Goal: Task Accomplishment & Management: Manage account settings

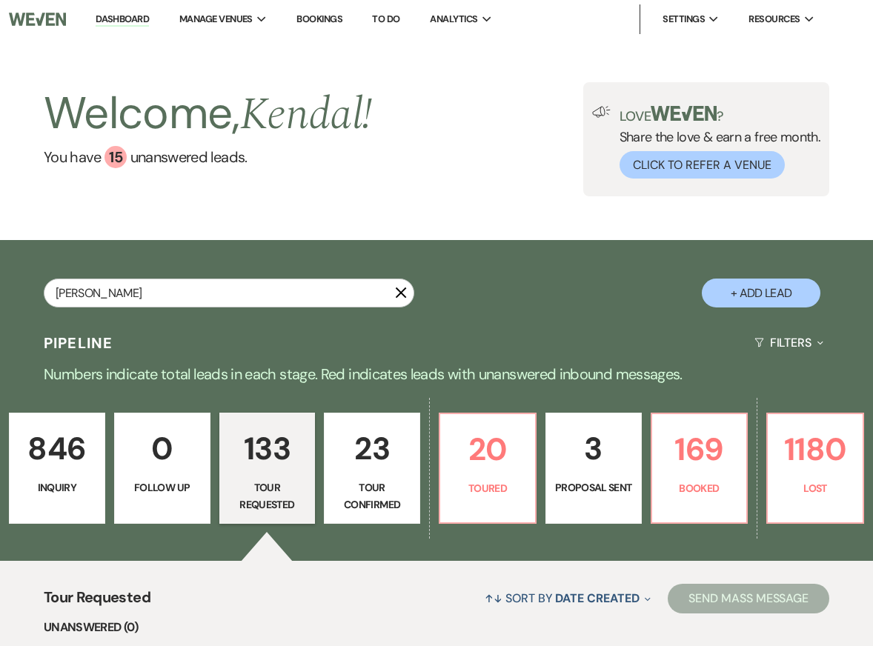
type input "[PERSON_NAME]"
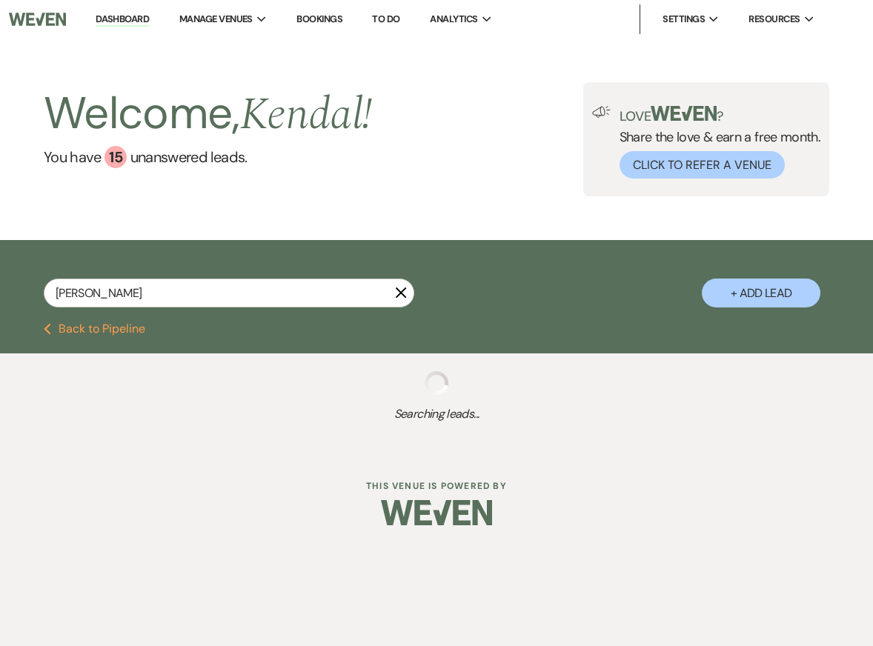
select select "2"
select select "5"
select select "8"
select select "6"
select select "8"
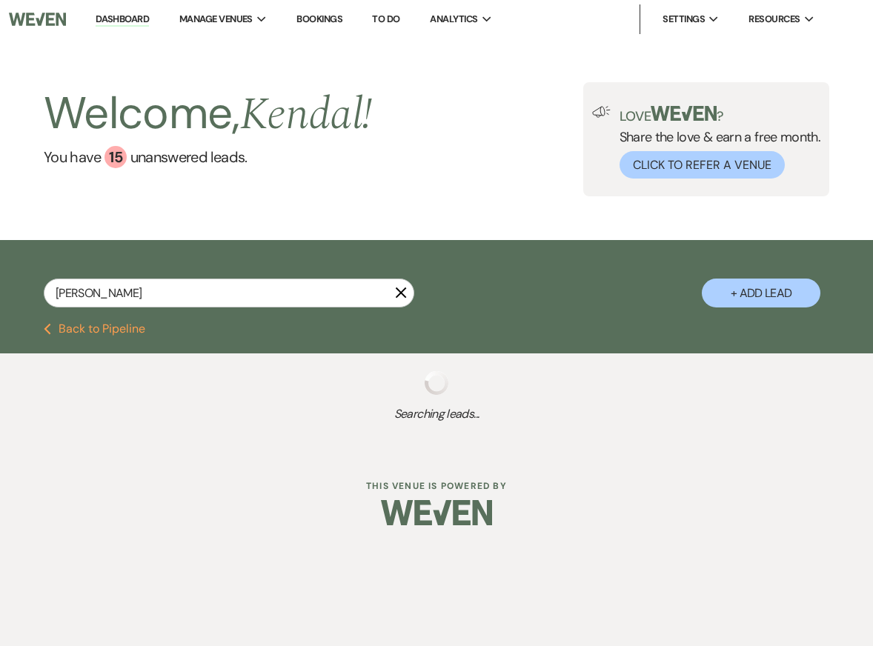
select select "5"
select select "8"
select select "5"
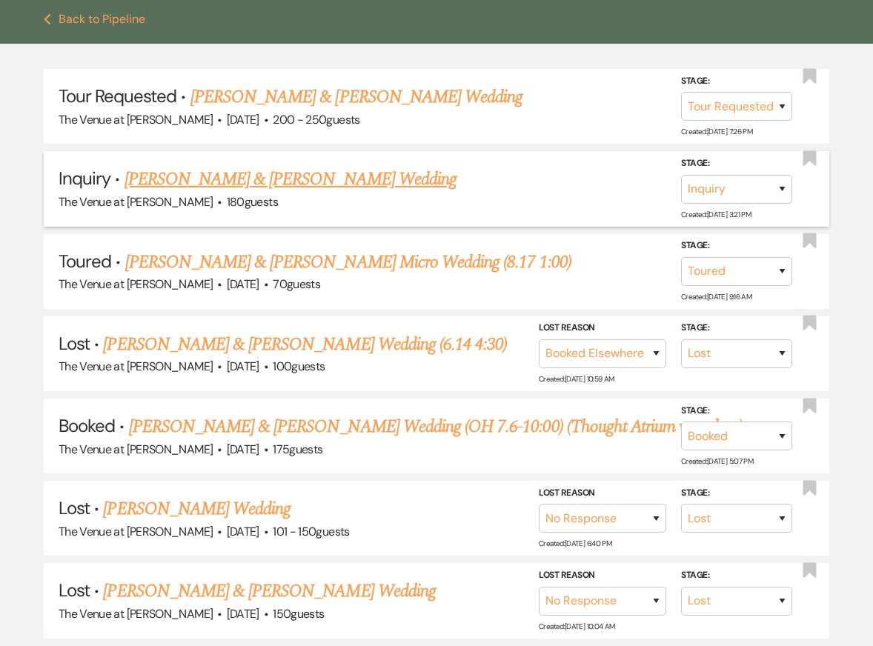
scroll to position [355, 0]
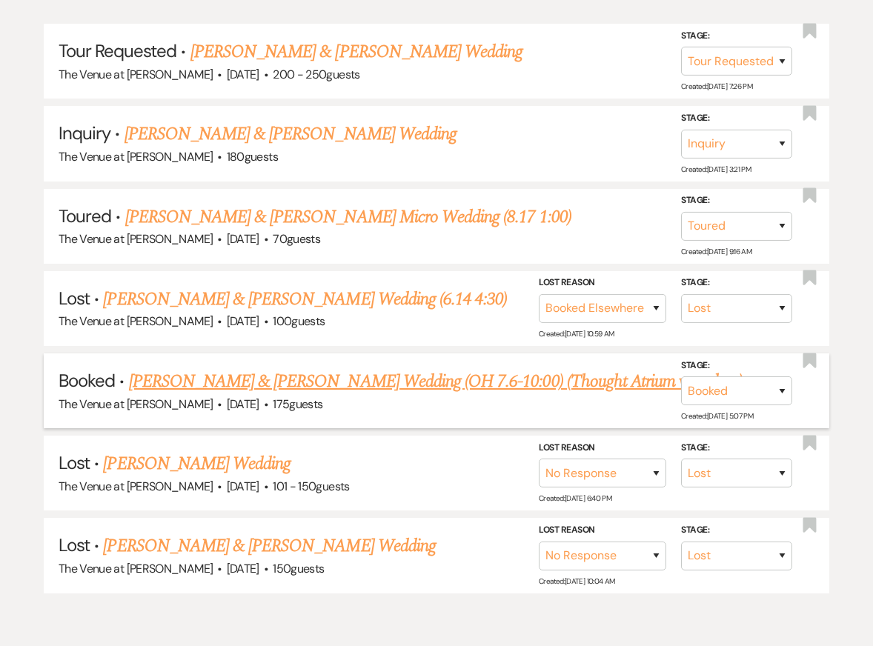
click at [262, 378] on link "[PERSON_NAME] & [PERSON_NAME] Wedding (OH 7.6-10:00) (Thought Atrium was glass)" at bounding box center [436, 381] width 614 height 27
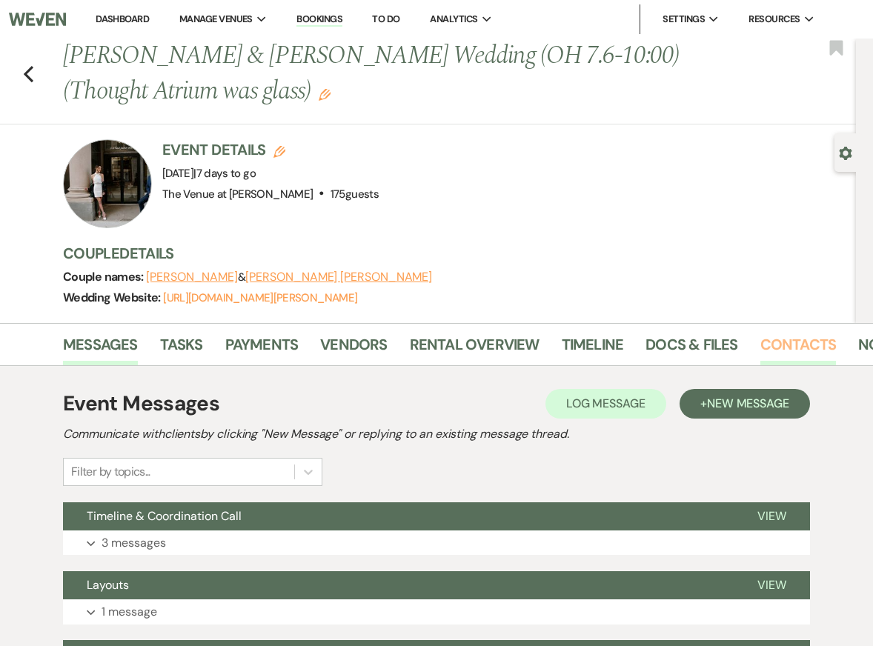
click at [799, 341] on link "Contacts" at bounding box center [798, 349] width 76 height 33
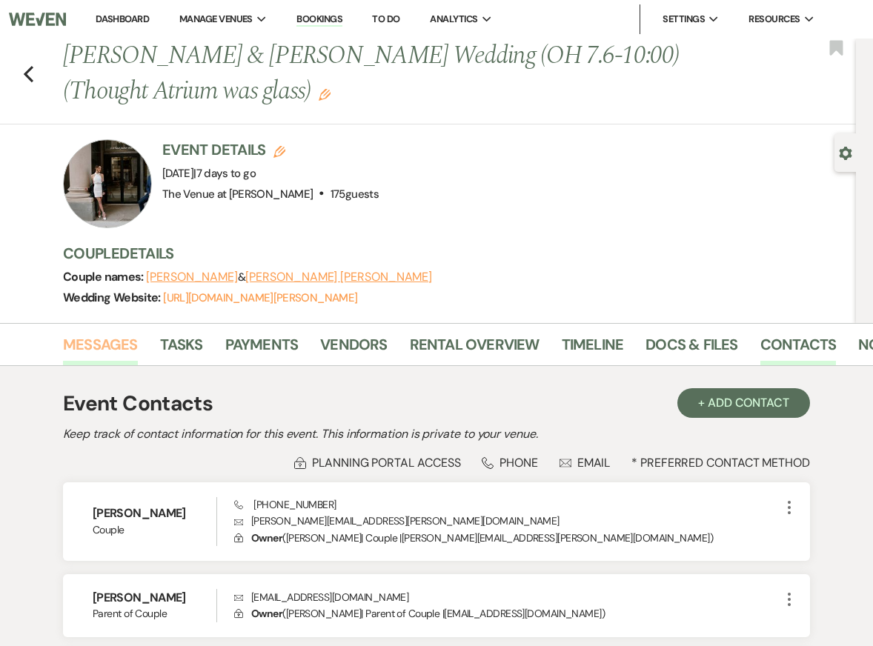
click at [109, 336] on link "Messages" at bounding box center [100, 349] width 75 height 33
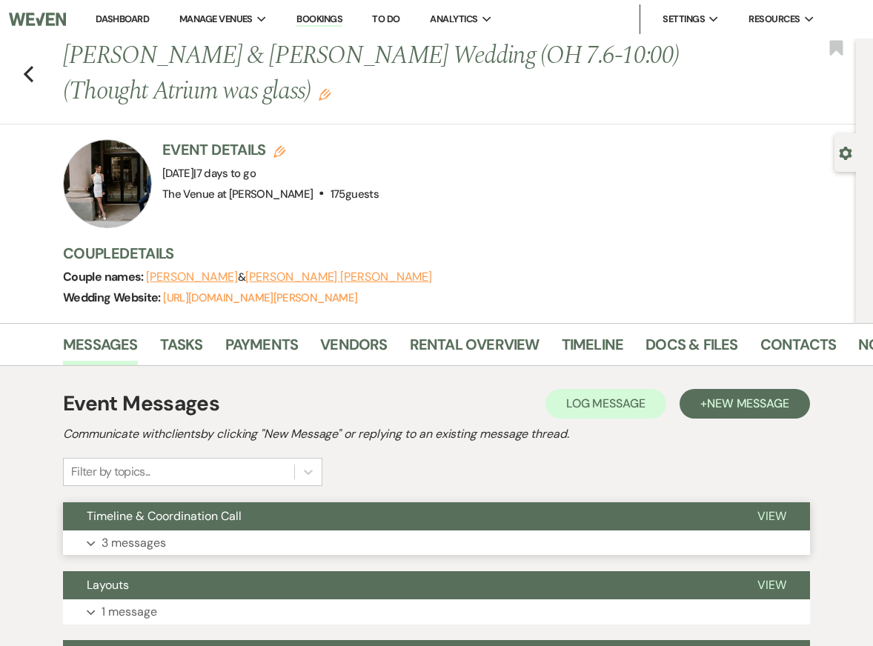
click at [208, 533] on button "Expand 3 messages" at bounding box center [436, 543] width 747 height 25
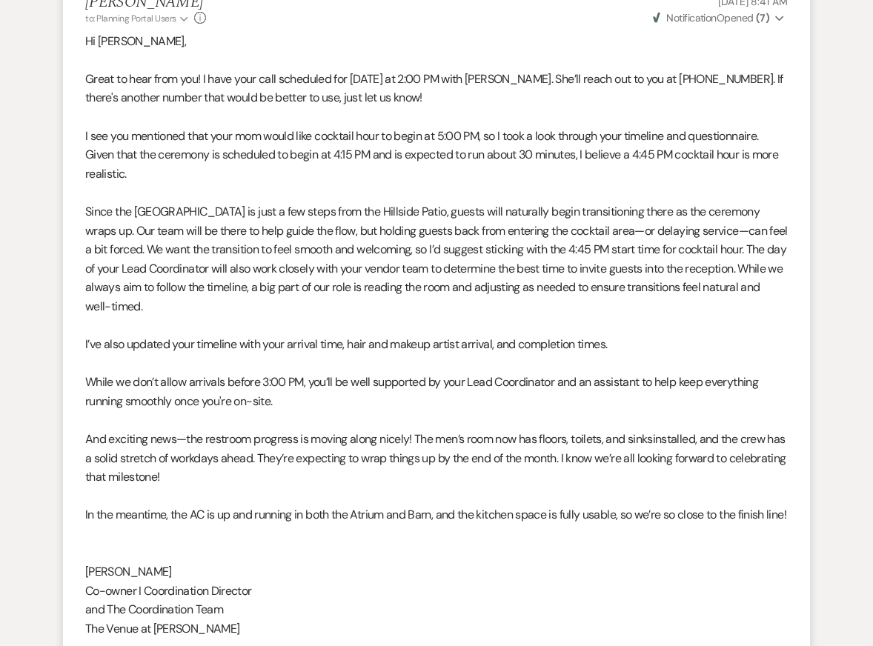
scroll to position [1739, 0]
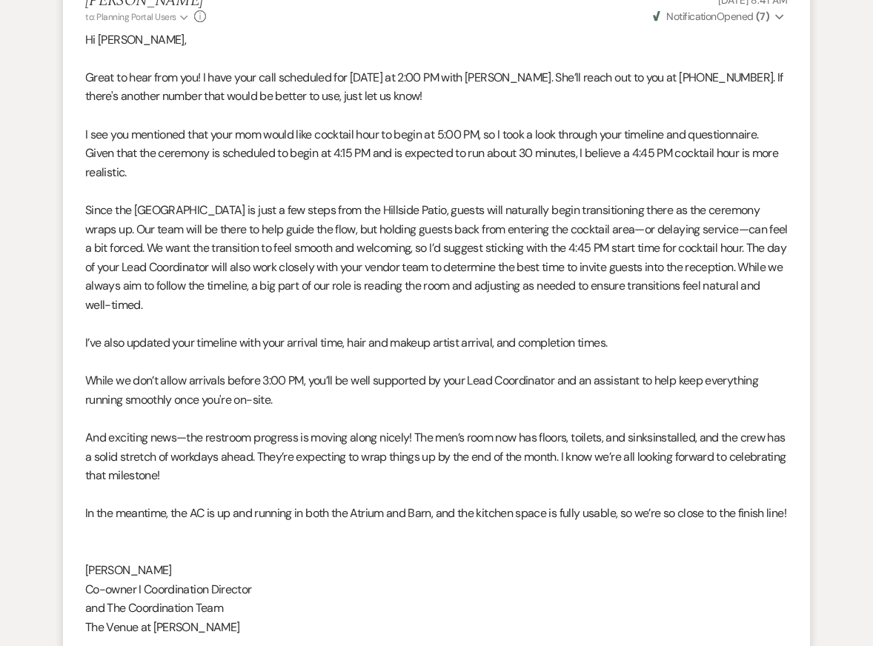
click at [840, 163] on div "Event Messages Log Log Message + New Message Communicate with clients by clicki…" at bounding box center [436, 189] width 845 height 3125
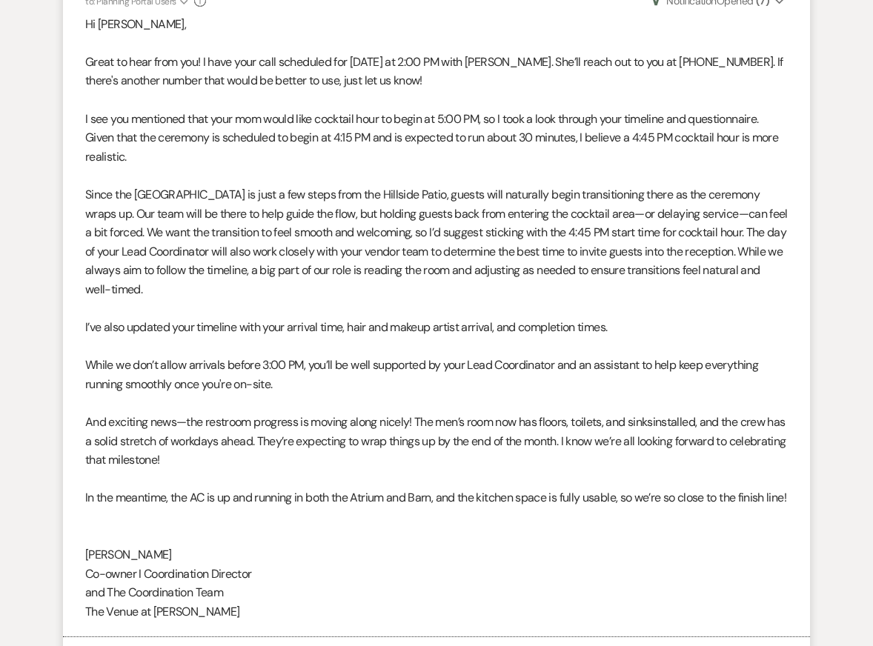
scroll to position [1749, 0]
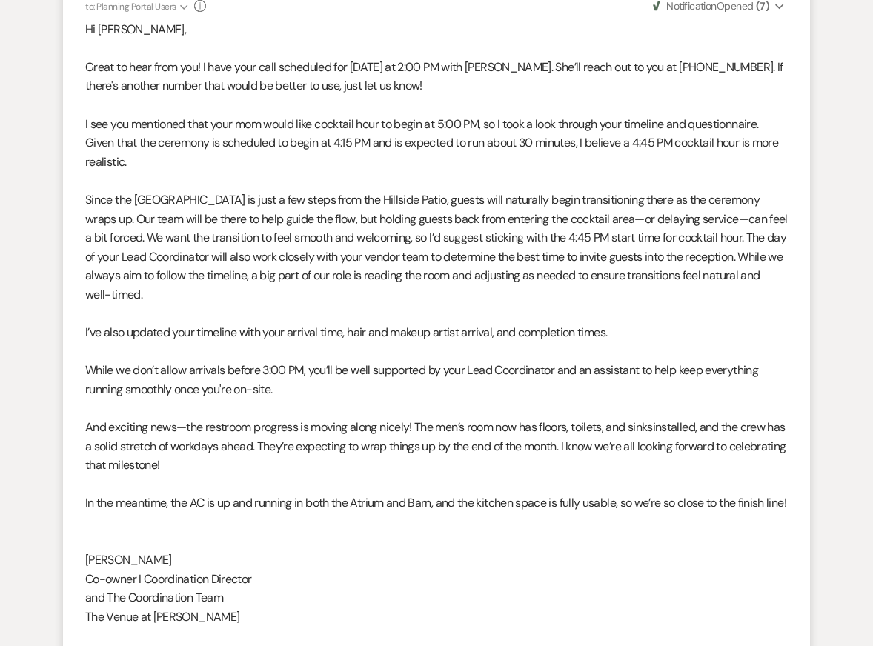
click at [38, 62] on div "Event Messages Log Log Message + New Message Communicate with clients by clicki…" at bounding box center [436, 179] width 845 height 3125
